Goal: Complete application form

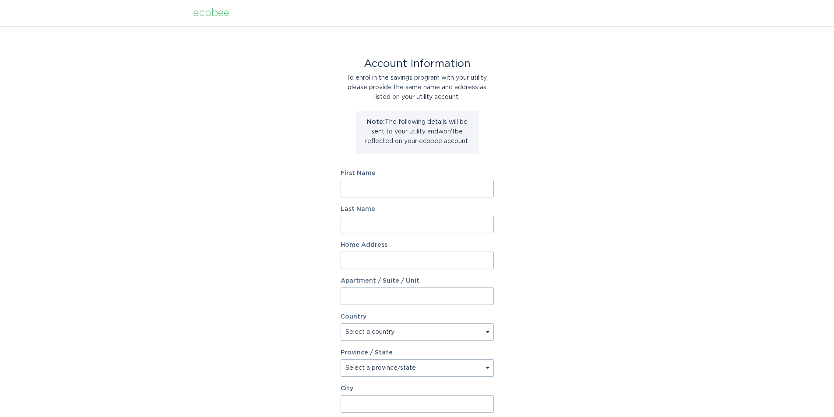
click at [444, 188] on input "First Name" at bounding box center [417, 189] width 153 height 18
type input "EVELYN"
type input "EDINGTON"
type input "6215 VALINDA AVE."
type input "300"
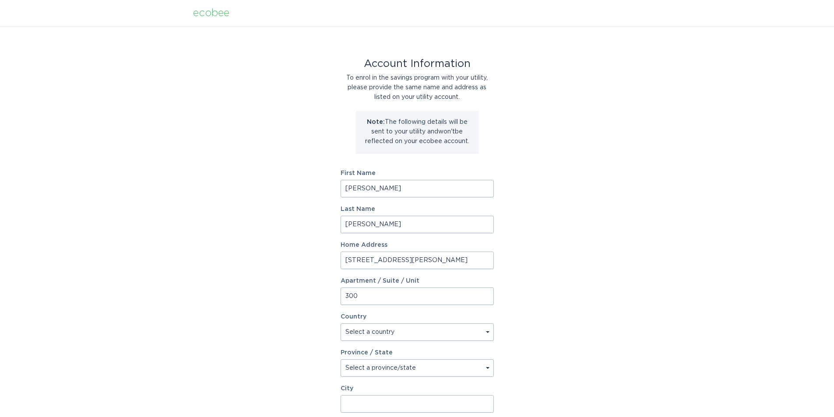
select select "US"
type input "ALTA LOMA"
type input "91737"
select select "CA"
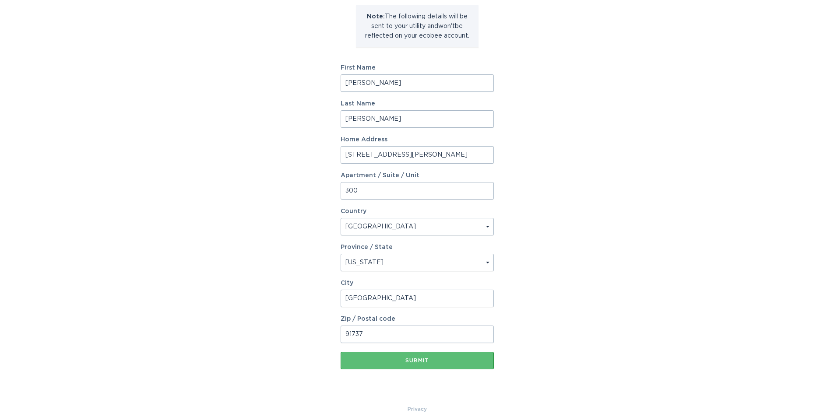
scroll to position [116, 0]
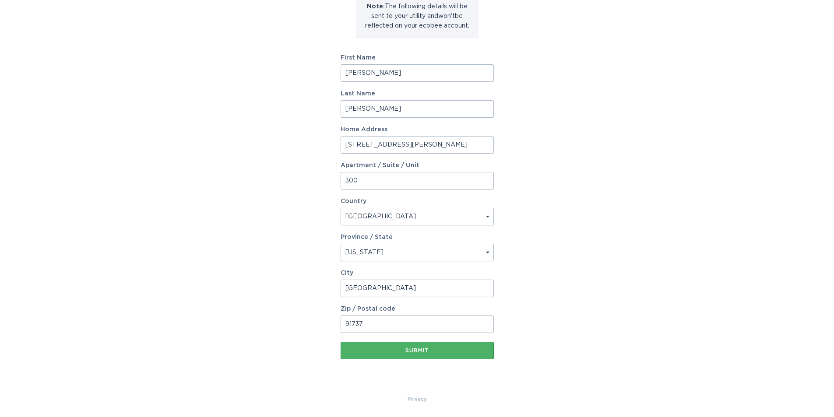
click at [435, 353] on div "Submit" at bounding box center [417, 350] width 145 height 5
